Goal: Book appointment/travel/reservation

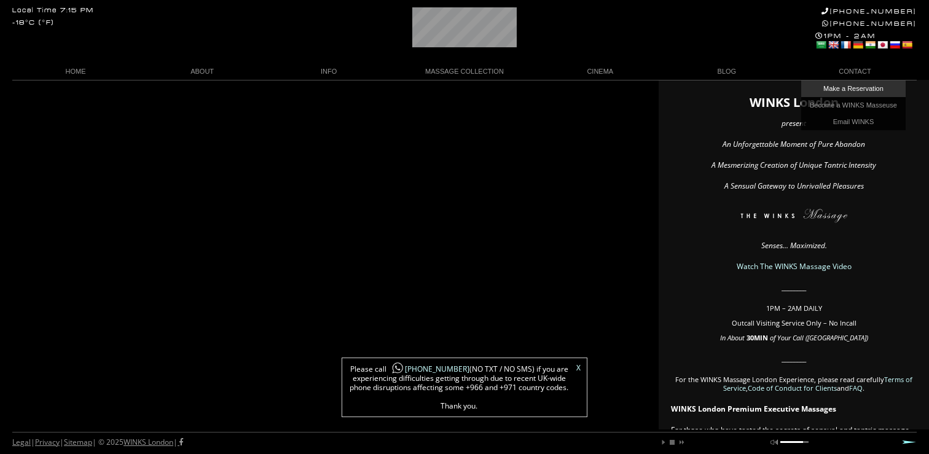
click at [877, 88] on link "Make a Reservation" at bounding box center [853, 88] width 104 height 17
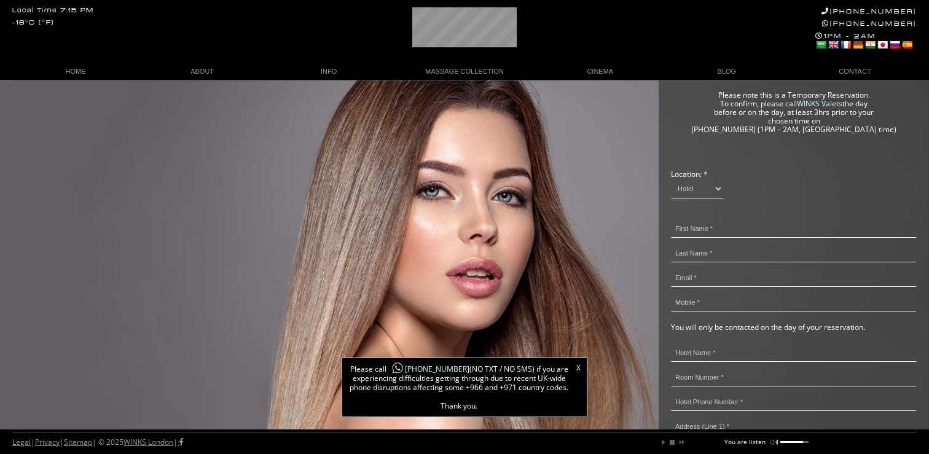
scroll to position [28, 0]
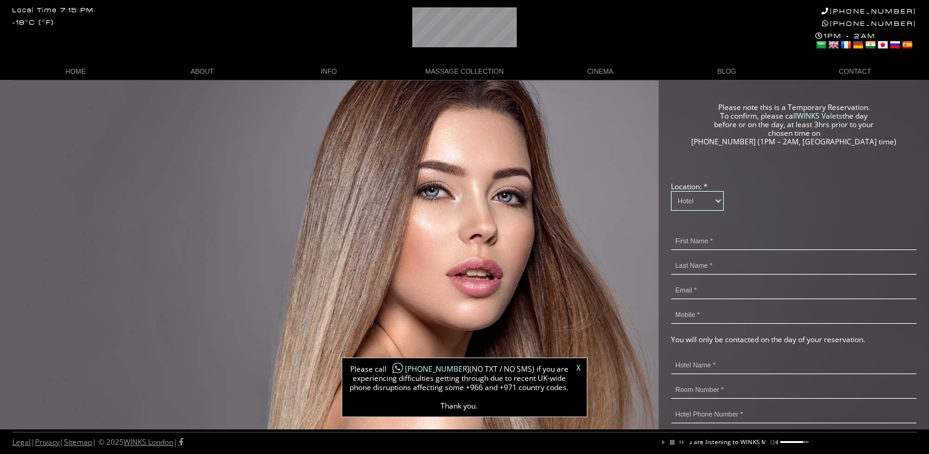
click at [721, 205] on select "Hotel Residence" at bounding box center [697, 201] width 53 height 20
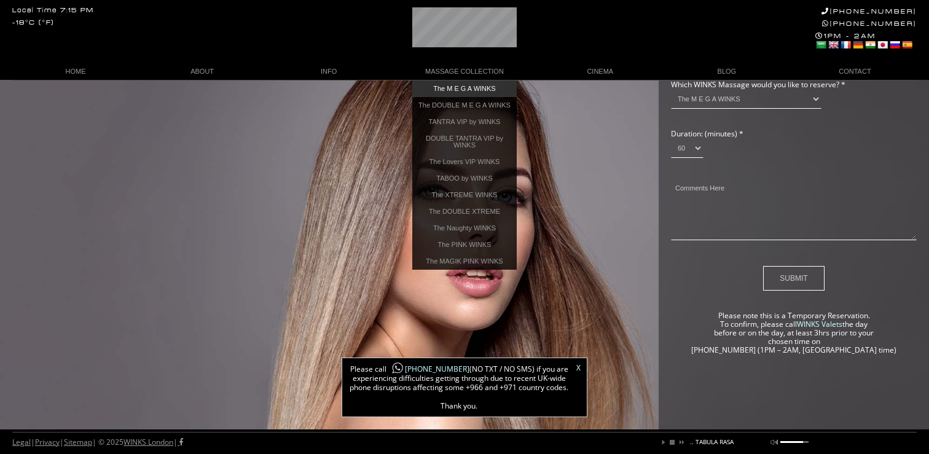
click at [463, 92] on link "The M E G A WINKS" at bounding box center [464, 88] width 104 height 17
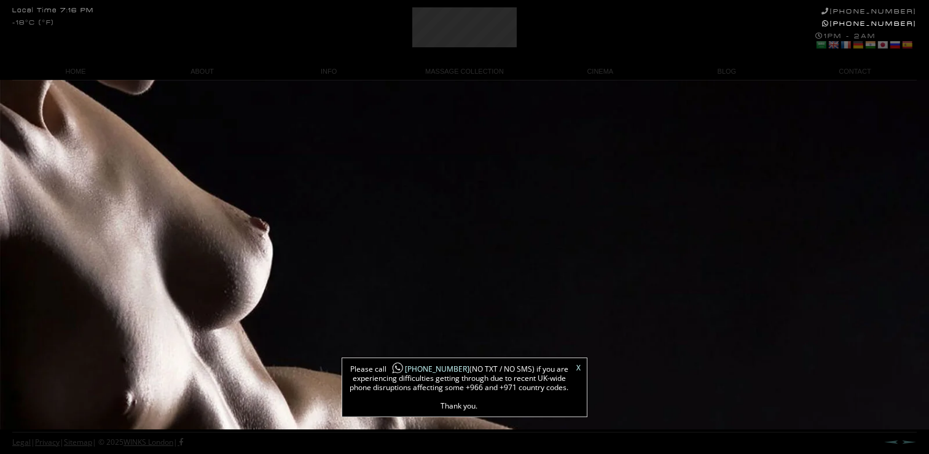
scroll to position [348, 0]
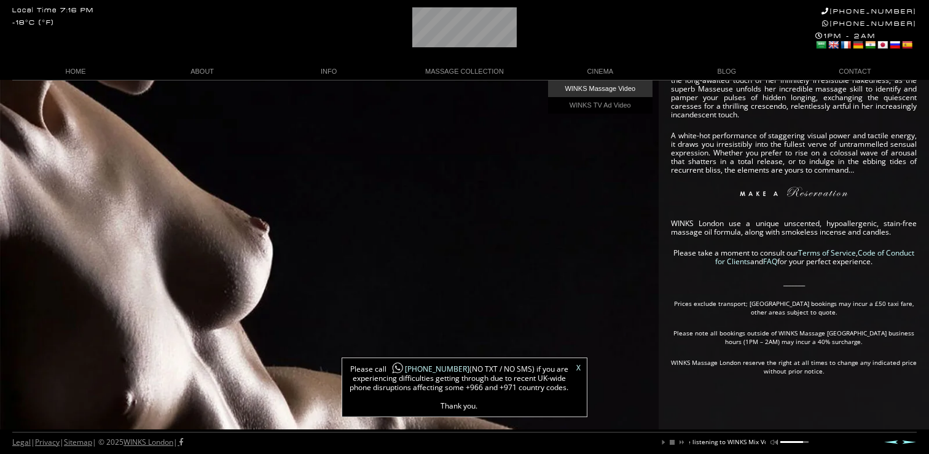
click at [597, 93] on link "WINKS Massage Video" at bounding box center [600, 88] width 104 height 17
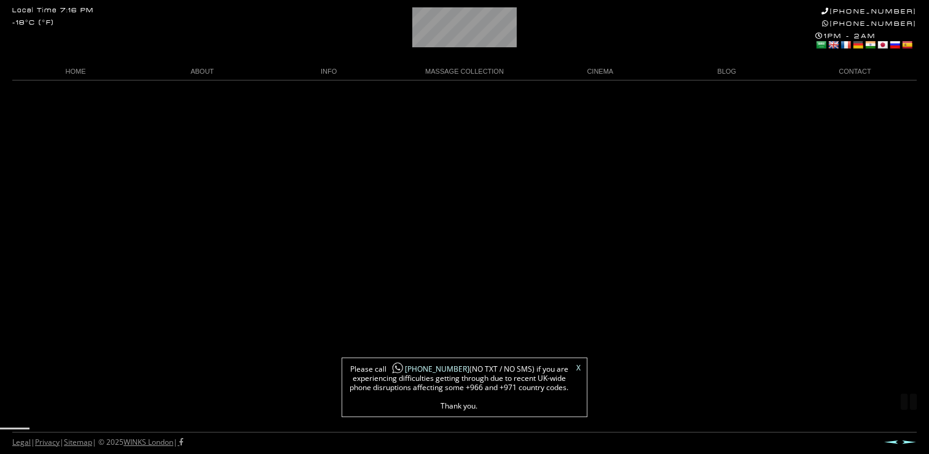
click at [578, 369] on link "X" at bounding box center [578, 367] width 4 height 7
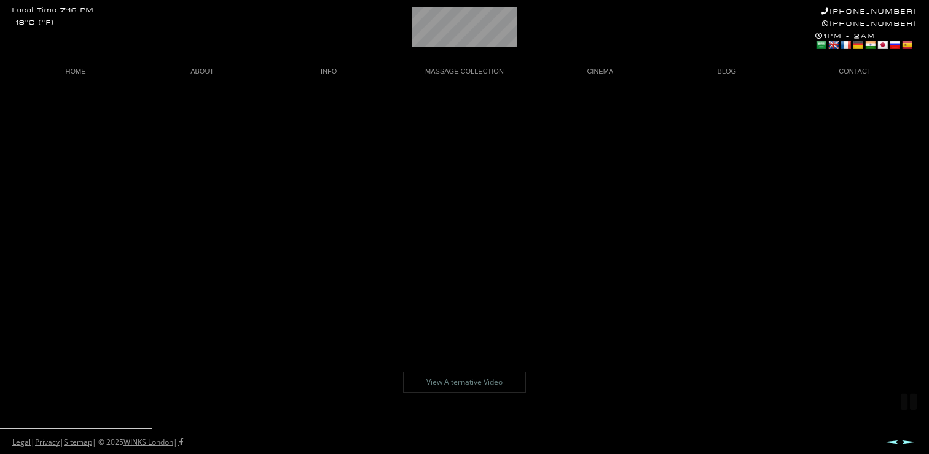
drag, startPoint x: 152, startPoint y: 428, endPoint x: 203, endPoint y: 428, distance: 51.0
click at [203, 428] on div at bounding box center [464, 431] width 929 height 6
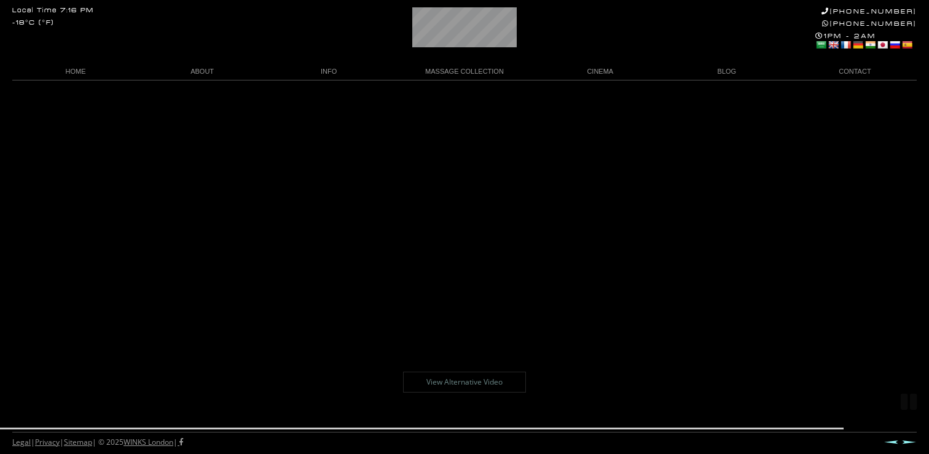
click at [468, 385] on link "View Alternative Video" at bounding box center [464, 382] width 123 height 21
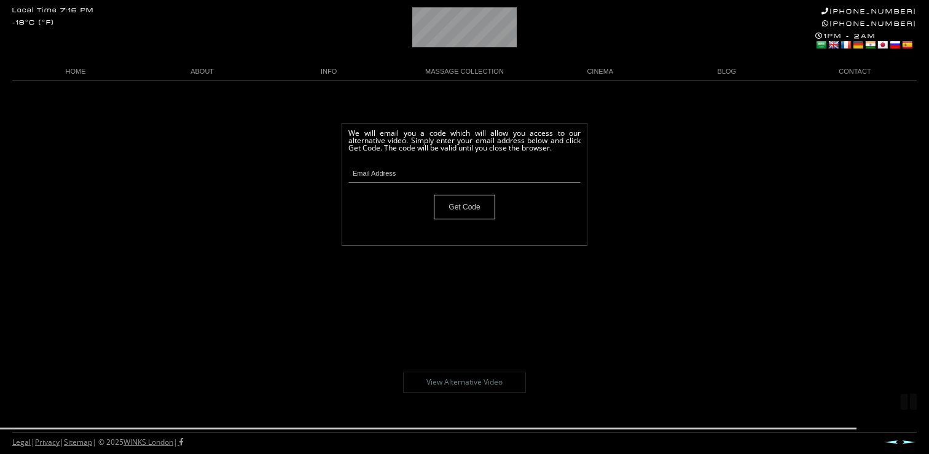
click at [467, 286] on body "Local Time 7:16 PM -18°C (°F) +44 (0)20 7118 7118 +44 788 959 8888 1PM - 2AM Se…" at bounding box center [464, 267] width 929 height 374
